Goal: Information Seeking & Learning: Check status

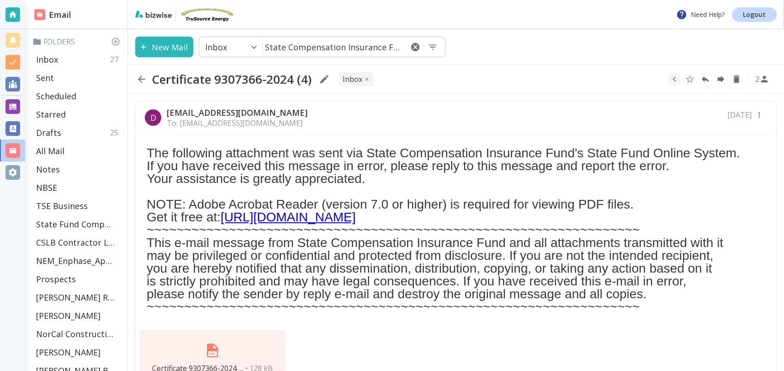
scroll to position [47, 0]
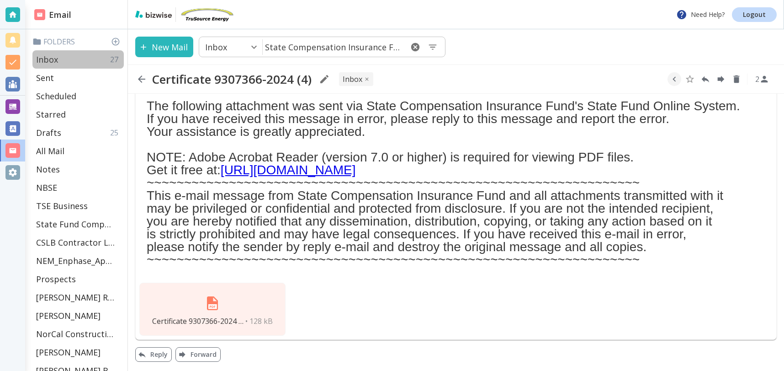
click at [57, 57] on p "Inbox" at bounding box center [47, 59] width 22 height 11
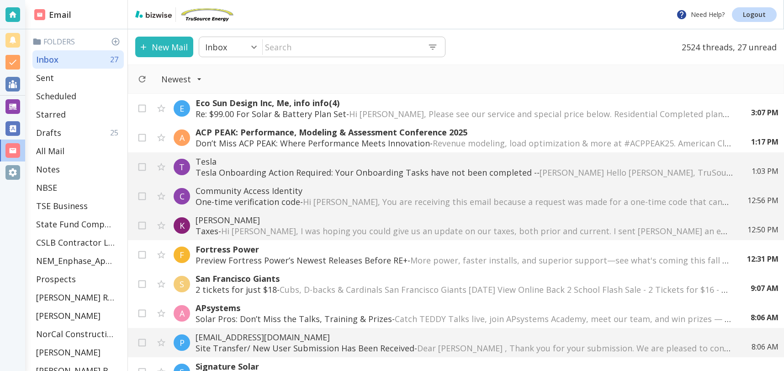
click at [281, 106] on p "Eco Sun Design Inc, Me, info info (4)" at bounding box center [464, 102] width 537 height 11
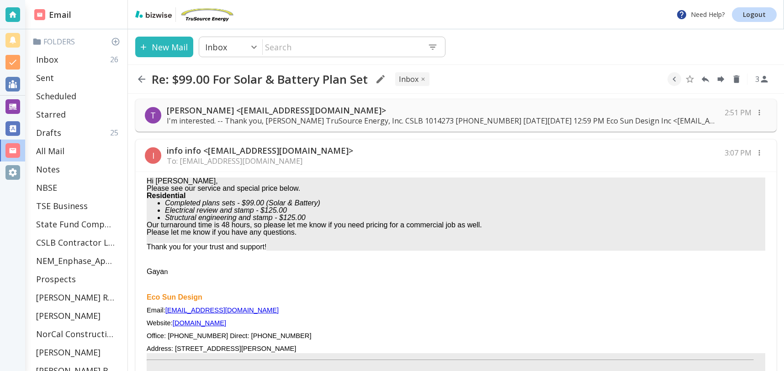
scroll to position [88, 0]
